Goal: Find specific page/section: Find specific page/section

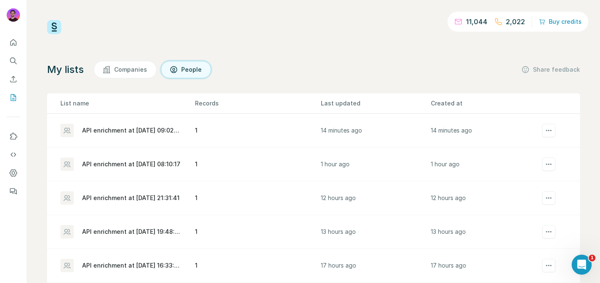
click at [517, 19] on p "2,022" at bounding box center [515, 22] width 19 height 10
click at [513, 20] on p "2,022" at bounding box center [515, 22] width 19 height 10
click at [469, 23] on p "11,044" at bounding box center [477, 22] width 22 height 10
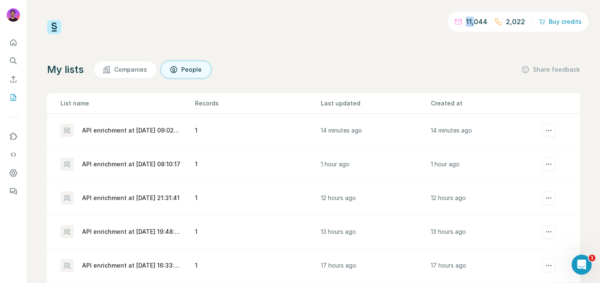
drag, startPoint x: 470, startPoint y: 23, endPoint x: 479, endPoint y: 23, distance: 8.7
click at [476, 23] on p "11,044" at bounding box center [477, 22] width 22 height 10
click at [480, 23] on p "11,044" at bounding box center [477, 22] width 22 height 10
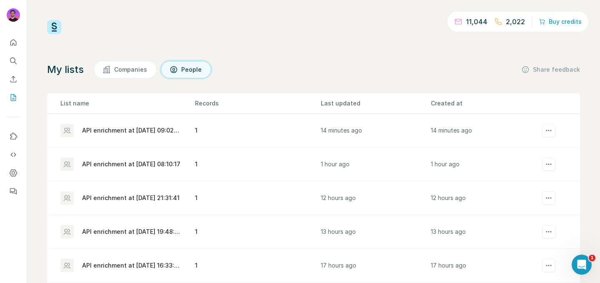
click at [476, 23] on p "11,044" at bounding box center [477, 22] width 22 height 10
click at [517, 23] on p "2,022" at bounding box center [515, 22] width 19 height 10
click at [474, 20] on p "11,044" at bounding box center [477, 22] width 22 height 10
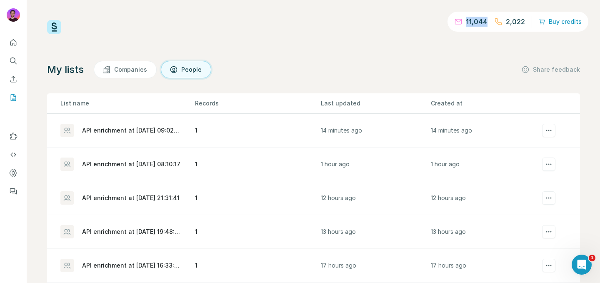
click at [474, 20] on p "11,044" at bounding box center [477, 22] width 22 height 10
click at [518, 24] on p "2,022" at bounding box center [515, 22] width 19 height 10
click at [514, 21] on p "2,022" at bounding box center [515, 22] width 19 height 10
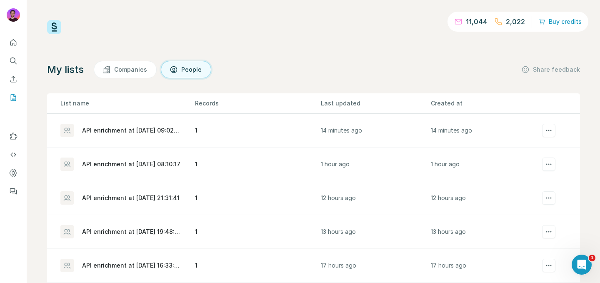
click at [476, 22] on p "11,044" at bounding box center [477, 22] width 22 height 10
